Goal: Task Accomplishment & Management: Use online tool/utility

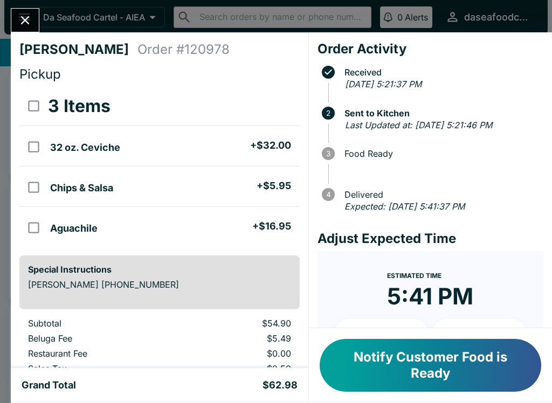
click at [31, 17] on icon "Close" at bounding box center [25, 20] width 15 height 15
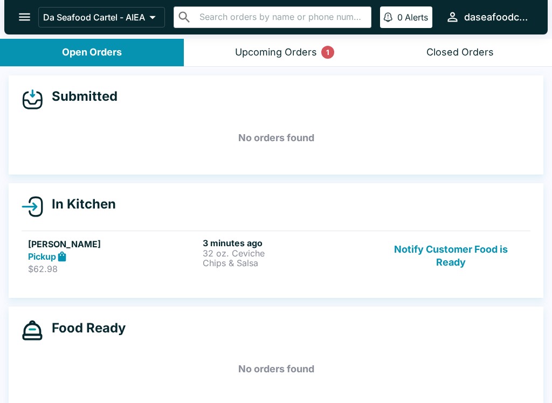
click at [464, 259] on button "Notify Customer Food is Ready" at bounding box center [451, 256] width 146 height 37
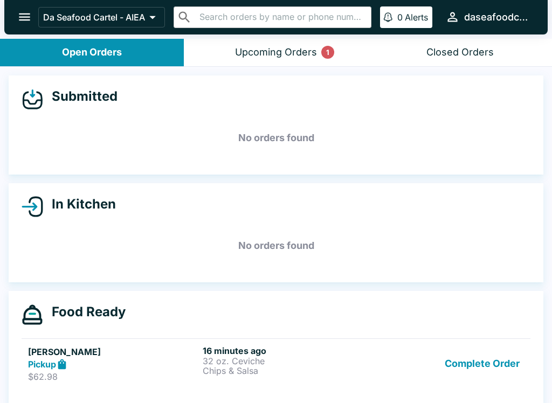
click at [500, 361] on button "Complete Order" at bounding box center [483, 364] width 84 height 37
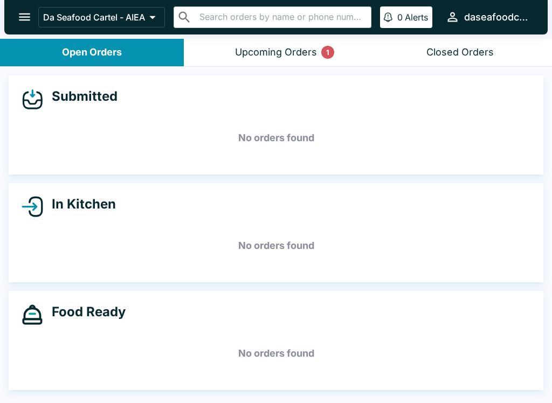
click at [265, 50] on div "Upcoming Orders 1" at bounding box center [276, 52] width 82 height 12
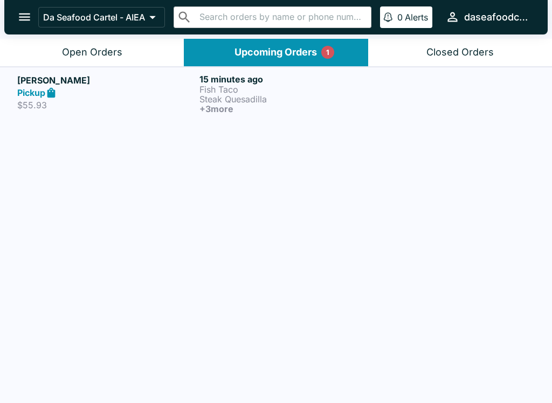
click at [261, 93] on p "Fish Taco" at bounding box center [289, 90] width 178 height 10
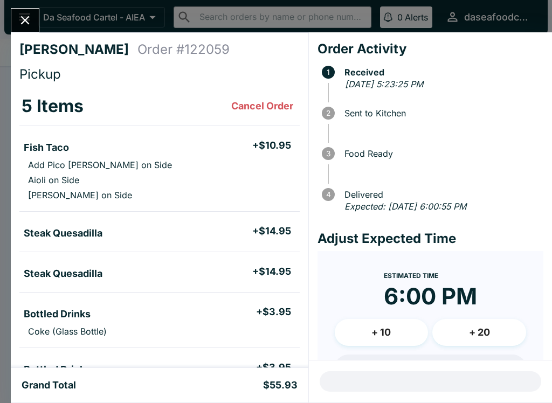
scroll to position [-3, 0]
click at [27, 19] on icon "Close" at bounding box center [25, 20] width 9 height 9
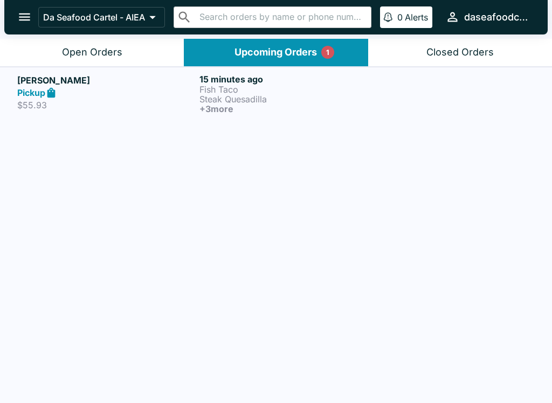
click at [132, 43] on button "Open Orders" at bounding box center [92, 53] width 184 height 28
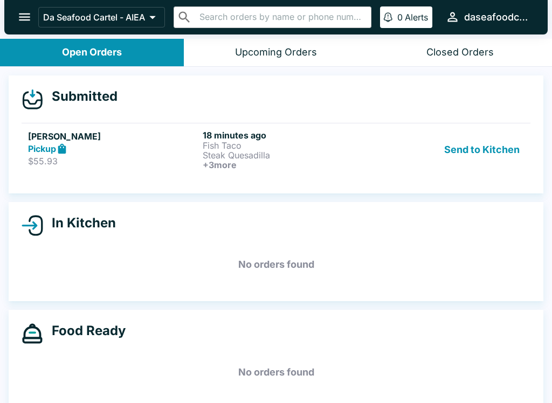
click at [352, 154] on p "Steak Quesadilla" at bounding box center [288, 155] width 170 height 10
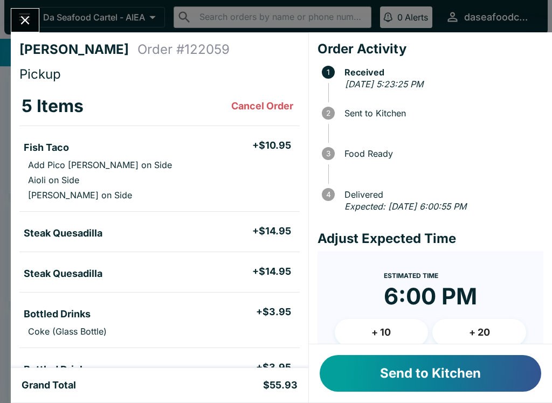
click at [442, 372] on button "Send to Kitchen" at bounding box center [431, 373] width 222 height 37
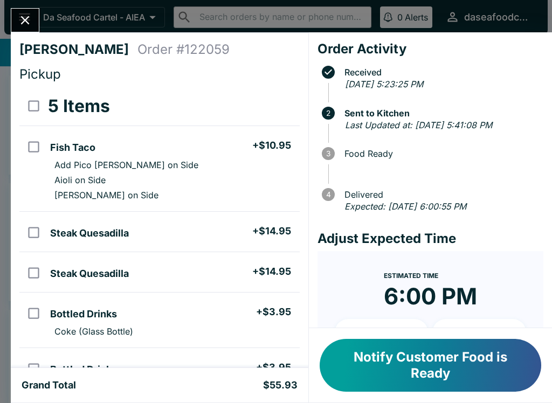
click at [23, 18] on icon "Close" at bounding box center [25, 20] width 9 height 9
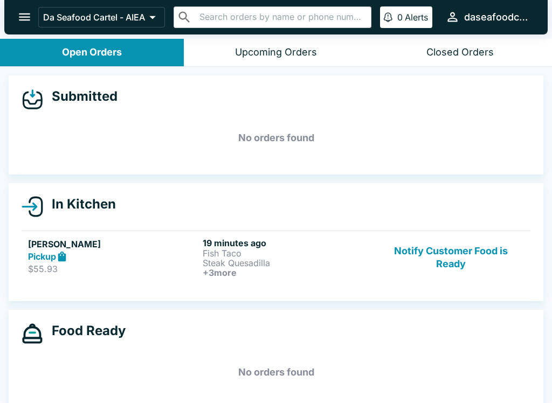
click at [108, 254] on div "Pickup" at bounding box center [113, 257] width 170 height 12
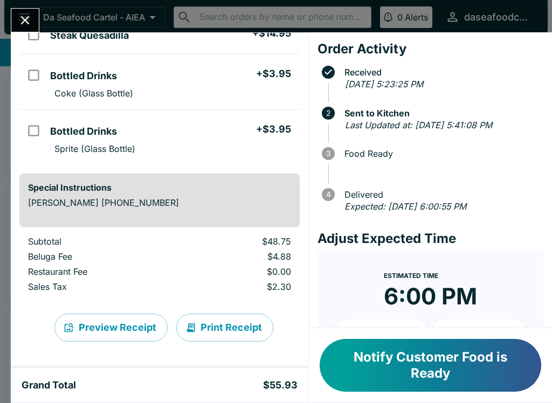
scroll to position [238, 0]
click at [25, 20] on icon "Close" at bounding box center [25, 20] width 9 height 9
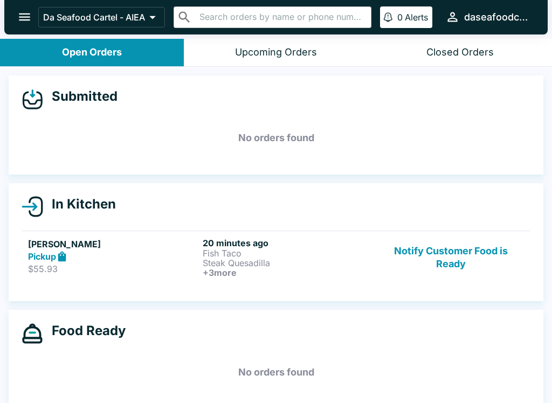
click at [450, 262] on button "Notify Customer Food is Ready" at bounding box center [451, 258] width 146 height 40
